Goal: Use online tool/utility: Utilize a website feature to perform a specific function

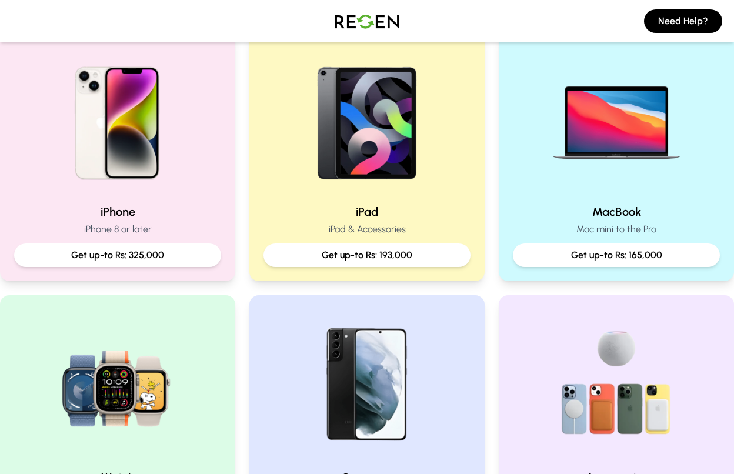
scroll to position [261, 0]
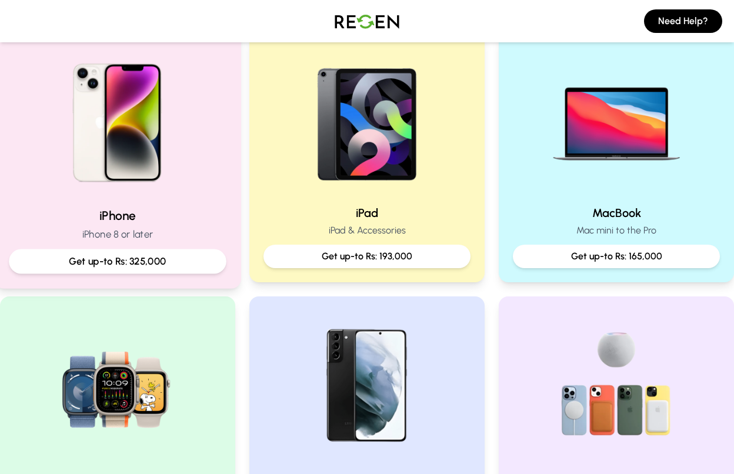
click at [139, 255] on p "Get up-to Rs: 325,000" at bounding box center [118, 261] width 198 height 15
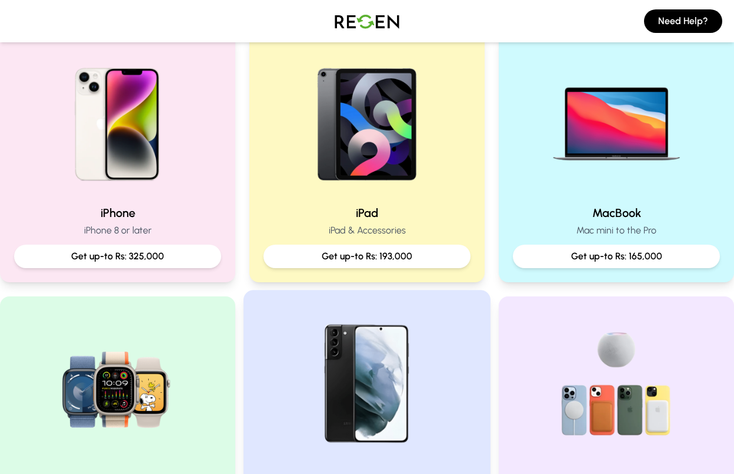
scroll to position [360, 0]
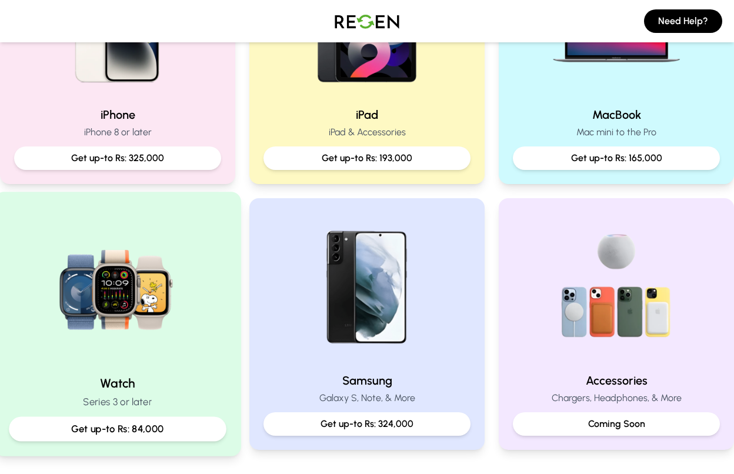
click at [85, 425] on p "Get up-to Rs: 84,000" at bounding box center [118, 429] width 198 height 15
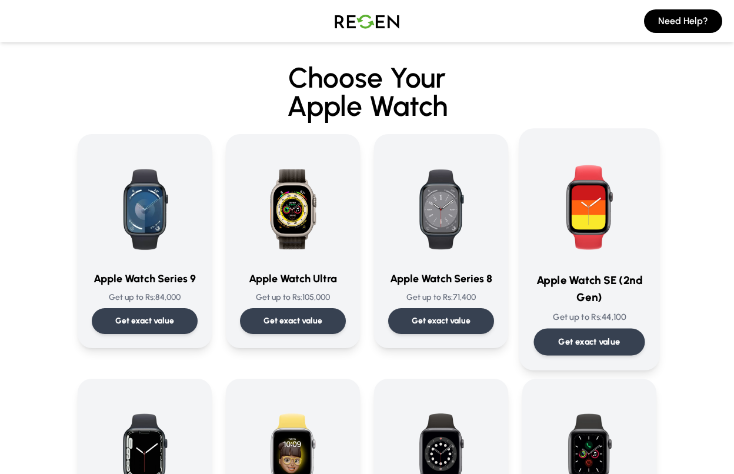
click at [586, 343] on p "Get exact value" at bounding box center [590, 342] width 62 height 12
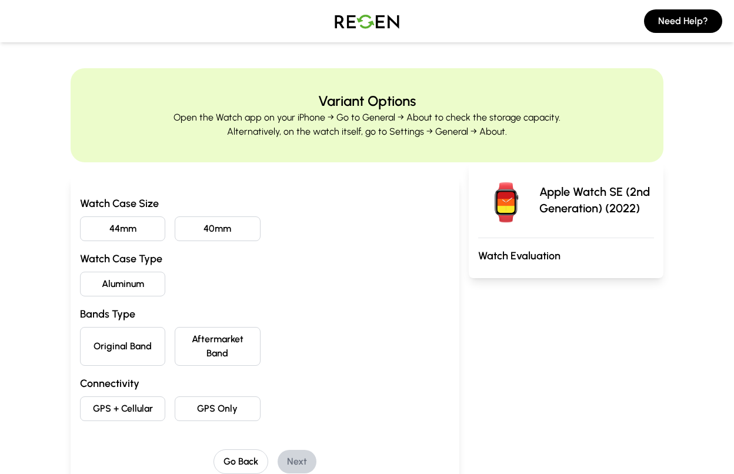
click at [150, 230] on button "44mm" at bounding box center [122, 229] width 85 height 25
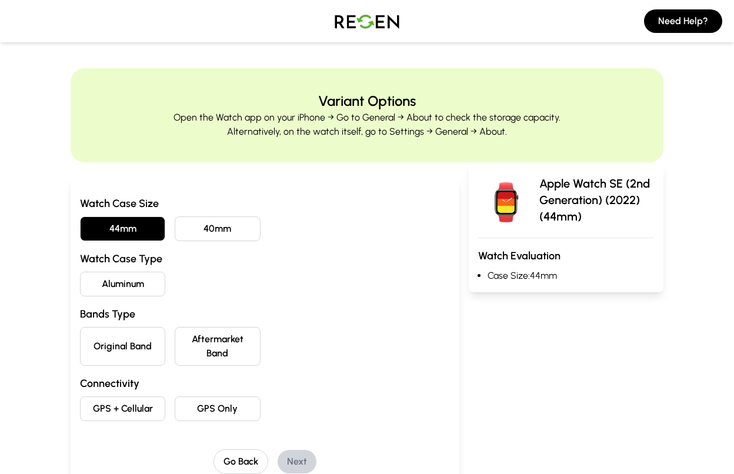
click at [139, 284] on button "Aluminum" at bounding box center [122, 284] width 85 height 25
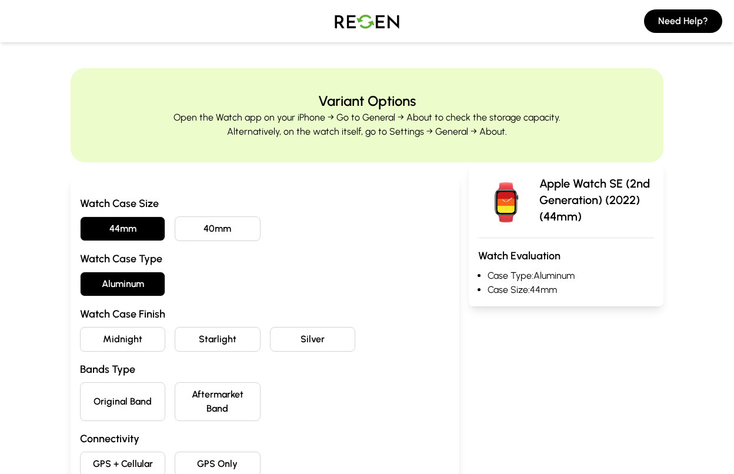
click at [135, 342] on button "Midnight" at bounding box center [122, 339] width 85 height 25
click at [109, 409] on button "Original Band" at bounding box center [122, 402] width 85 height 39
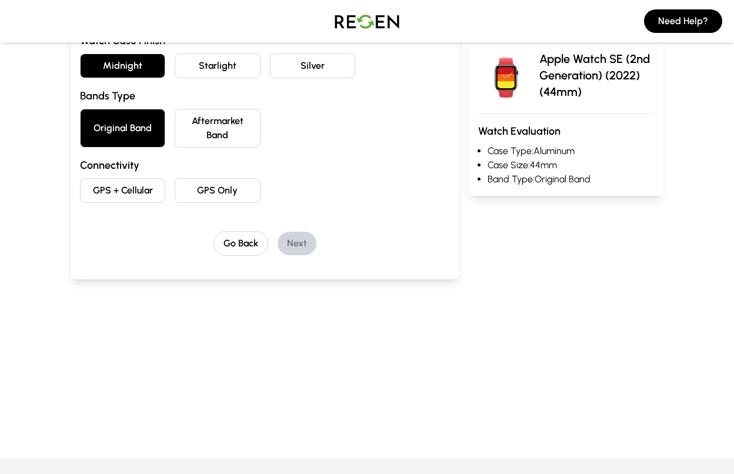
scroll to position [274, 0]
click at [228, 193] on button "GPS Only" at bounding box center [217, 190] width 85 height 25
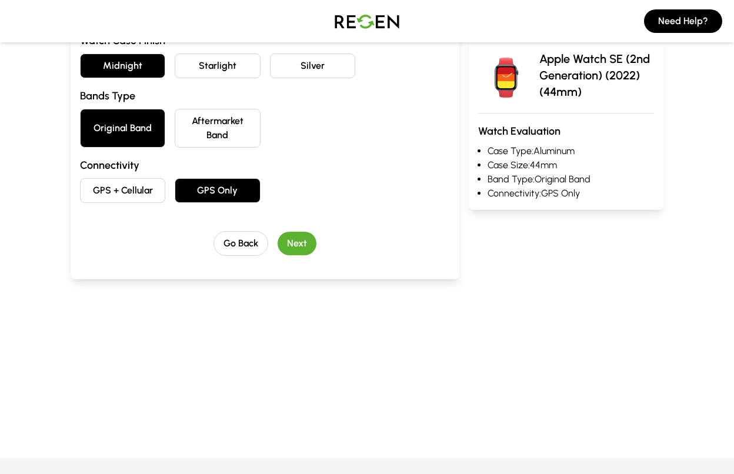
click at [292, 238] on button "Next" at bounding box center [297, 244] width 39 height 24
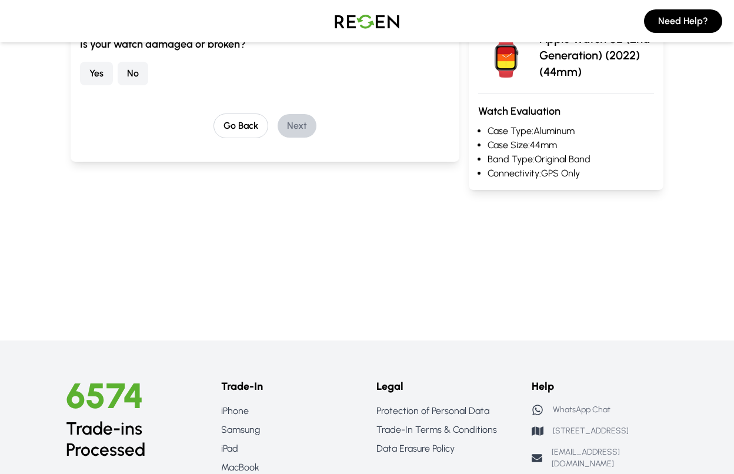
scroll to position [0, 0]
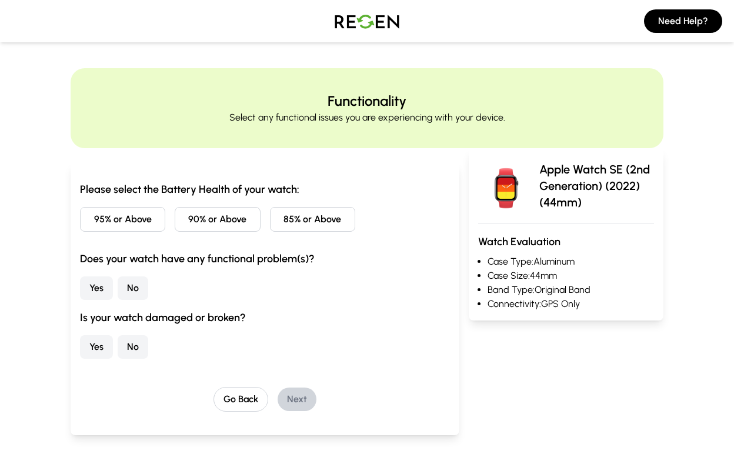
click at [133, 218] on button "95% or Above" at bounding box center [122, 219] width 85 height 25
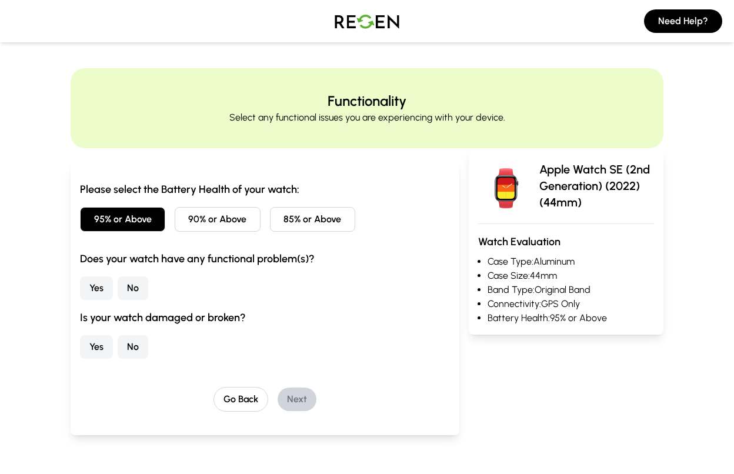
click at [134, 282] on button "No" at bounding box center [133, 289] width 31 height 24
click at [145, 353] on button "No" at bounding box center [133, 347] width 31 height 24
click at [299, 396] on button "Next" at bounding box center [297, 400] width 39 height 24
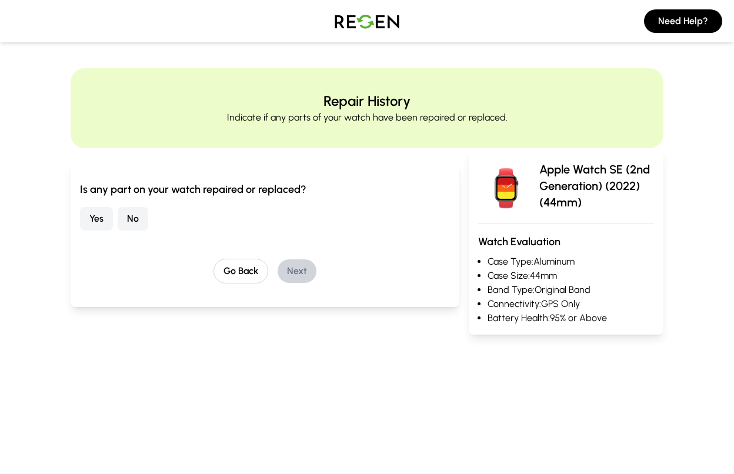
click at [131, 217] on button "No" at bounding box center [133, 219] width 31 height 24
click at [307, 265] on button "Next" at bounding box center [297, 272] width 39 height 24
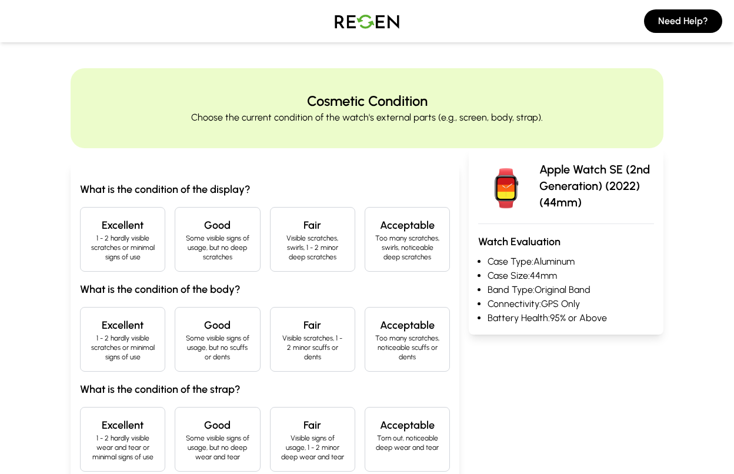
click at [249, 254] on p "Some visible signs of usage, but no deep scratches" at bounding box center [217, 248] width 65 height 28
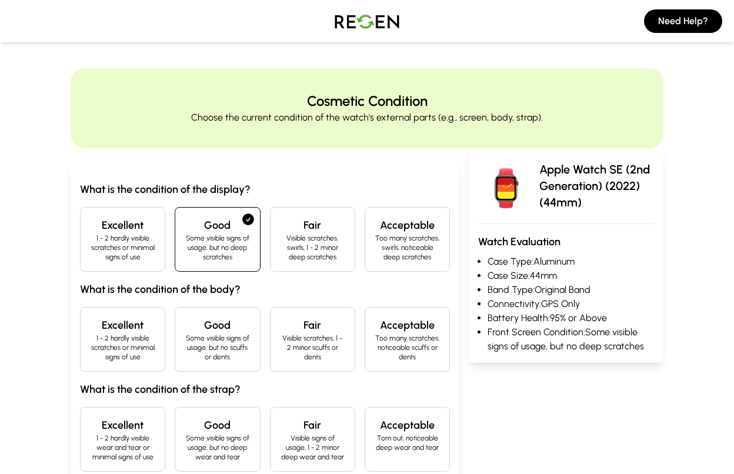
click at [136, 336] on p "1 - 2 hardly visible scratches or minimal signs of use" at bounding box center [122, 348] width 65 height 28
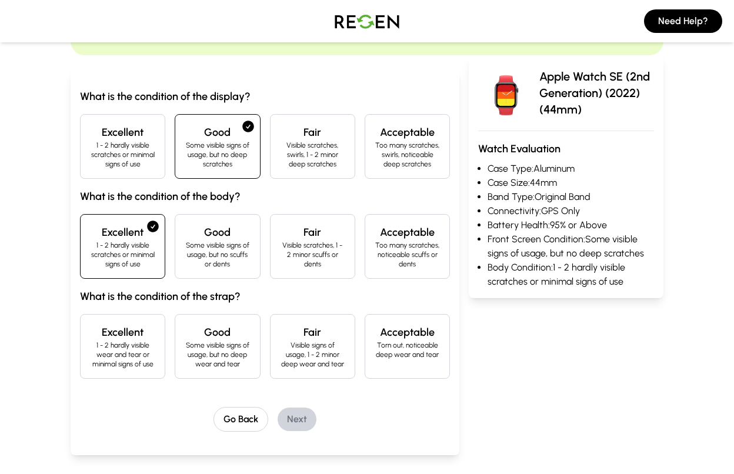
scroll to position [112, 0]
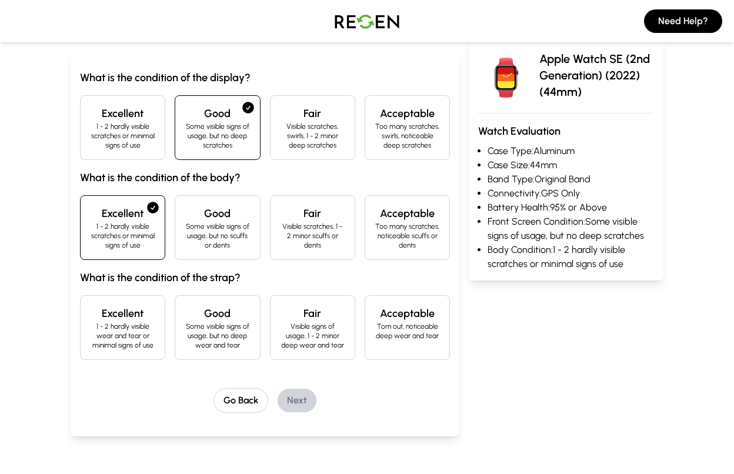
click at [150, 337] on p "1 - 2 hardly visible wear and tear or minimal signs of use" at bounding box center [122, 336] width 65 height 28
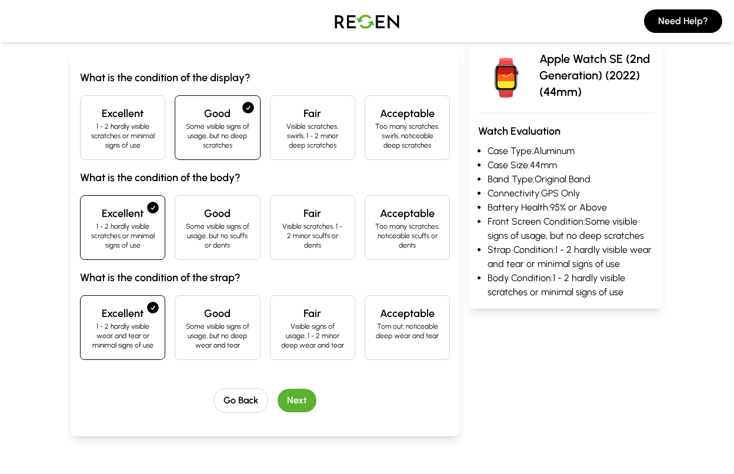
click at [307, 400] on button "Next" at bounding box center [297, 401] width 39 height 24
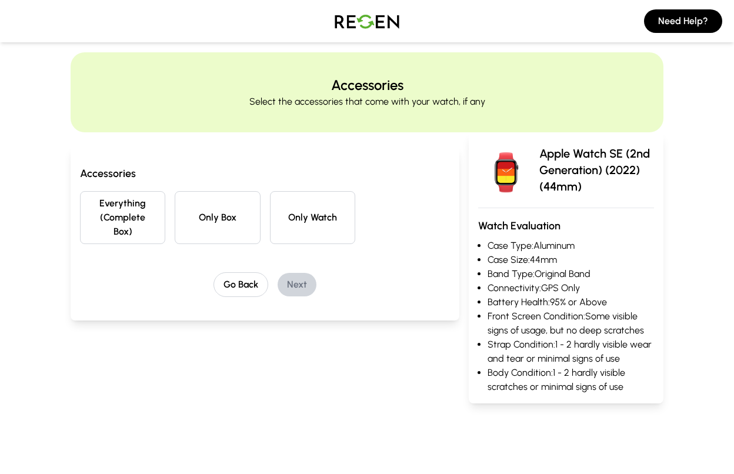
scroll to position [0, 0]
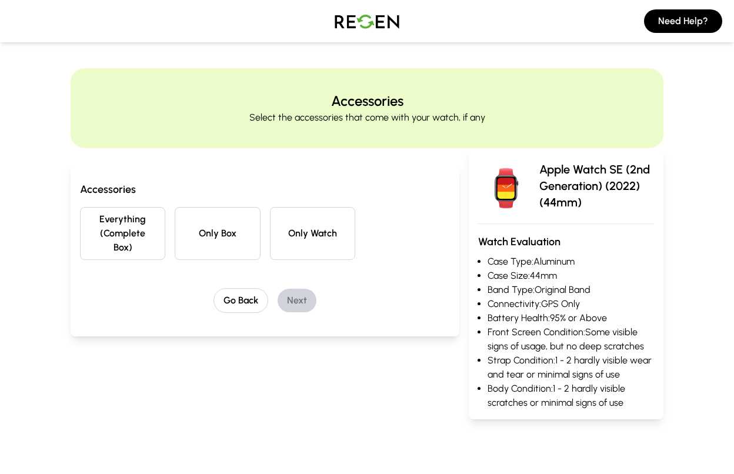
click at [140, 235] on button "Everything (Complete Box)" at bounding box center [122, 233] width 85 height 53
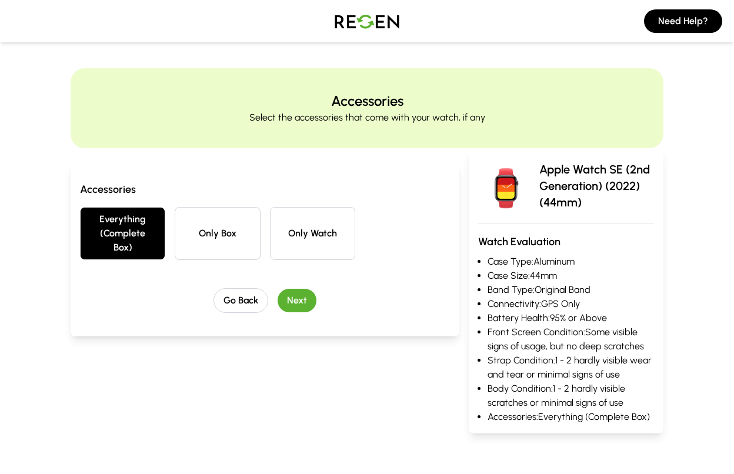
click at [298, 298] on button "Next" at bounding box center [297, 301] width 39 height 24
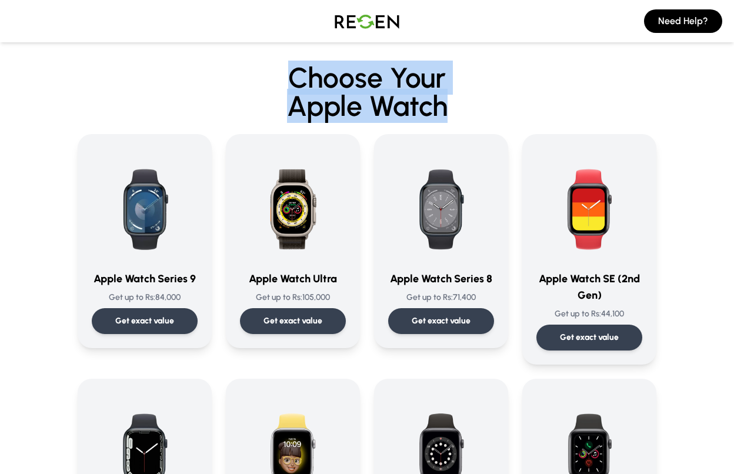
drag, startPoint x: 447, startPoint y: 108, endPoint x: 275, endPoint y: 80, distance: 173.6
click at [275, 80] on h2 "Choose Your Apple Watch" at bounding box center [367, 92] width 579 height 56
click at [201, 79] on h2 "Choose Your Apple Watch" at bounding box center [367, 92] width 579 height 56
